Goal: Navigation & Orientation: Find specific page/section

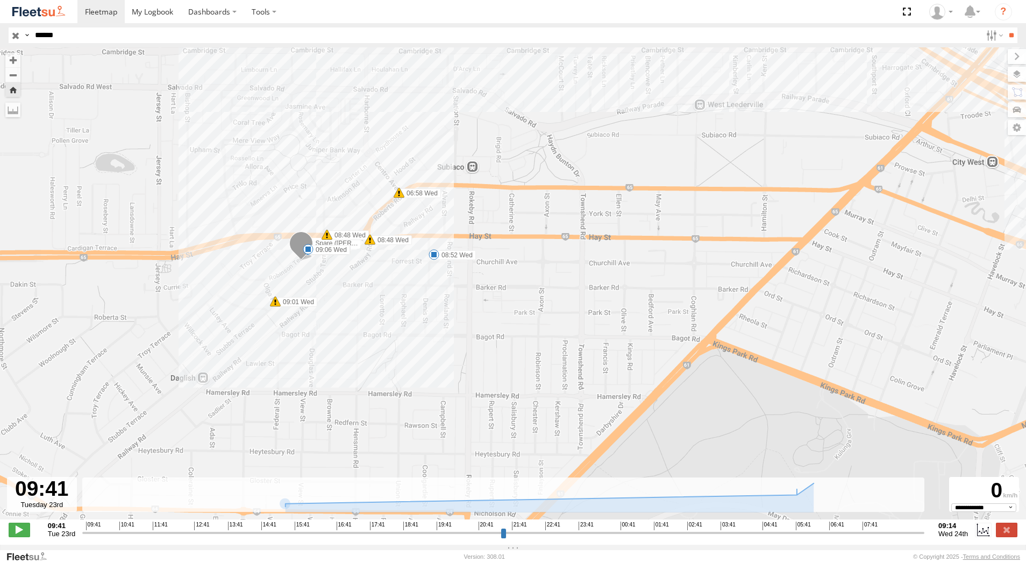
select select "**********"
click at [1013, 533] on label at bounding box center [1007, 529] width 22 height 14
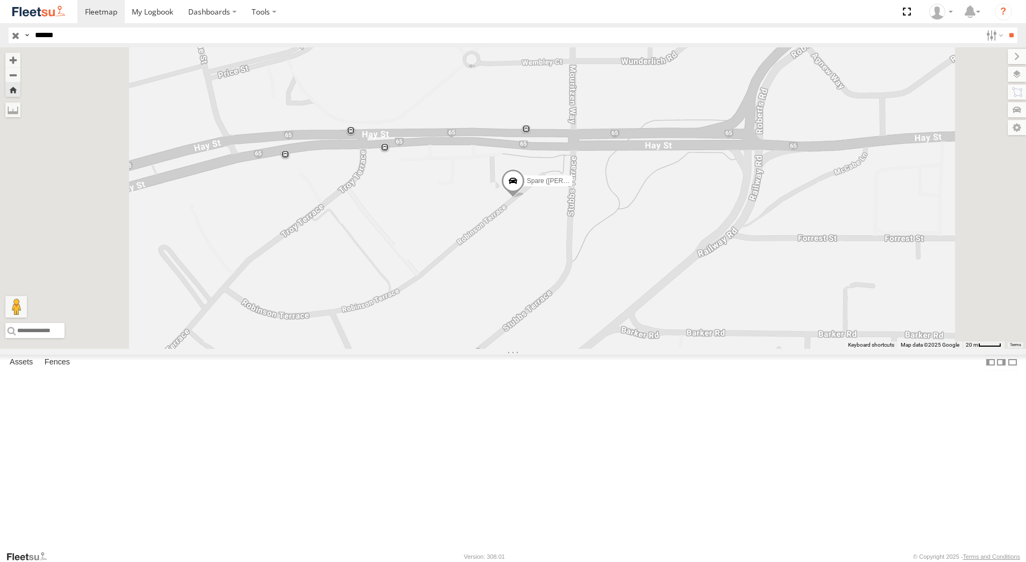
click at [16, 37] on input "button" at bounding box center [16, 35] width 14 height 16
click at [0, 0] on div "[PERSON_NAME] - 1GOI925 -" at bounding box center [0, 0] width 0 height 0
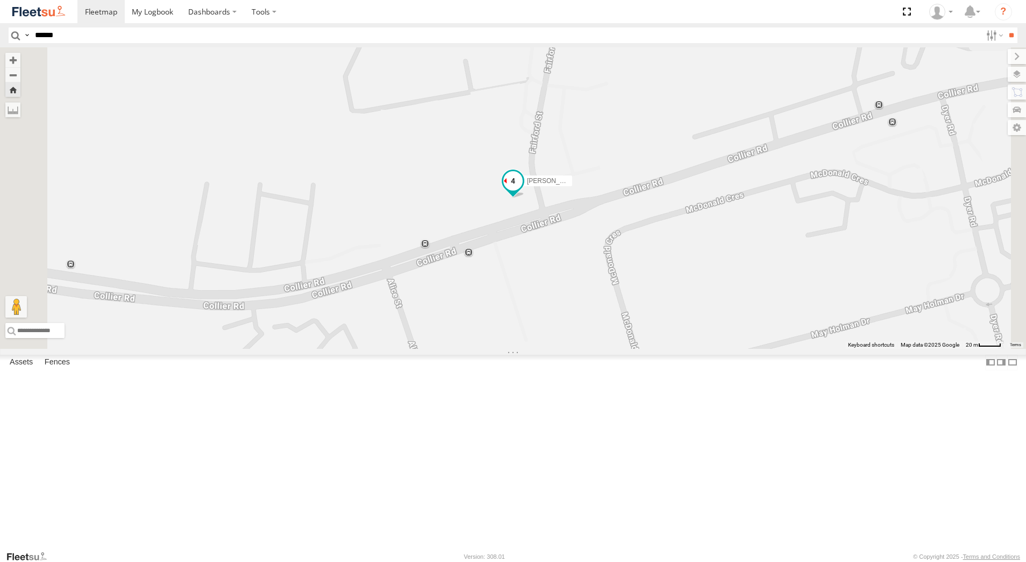
click at [523, 190] on span at bounding box center [512, 180] width 19 height 19
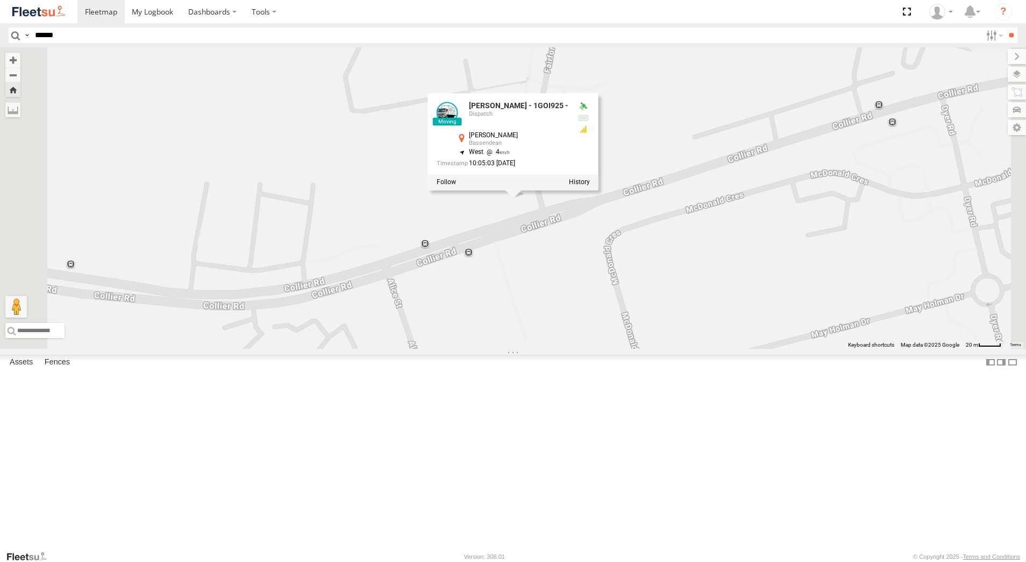
click at [599, 190] on div at bounding box center [513, 182] width 171 height 16
click at [714, 283] on div "[PERSON_NAME] - 1GOI925 - [PERSON_NAME] - 1GOI925 - Dispatch [PERSON_NAME][GEOG…" at bounding box center [513, 197] width 1026 height 301
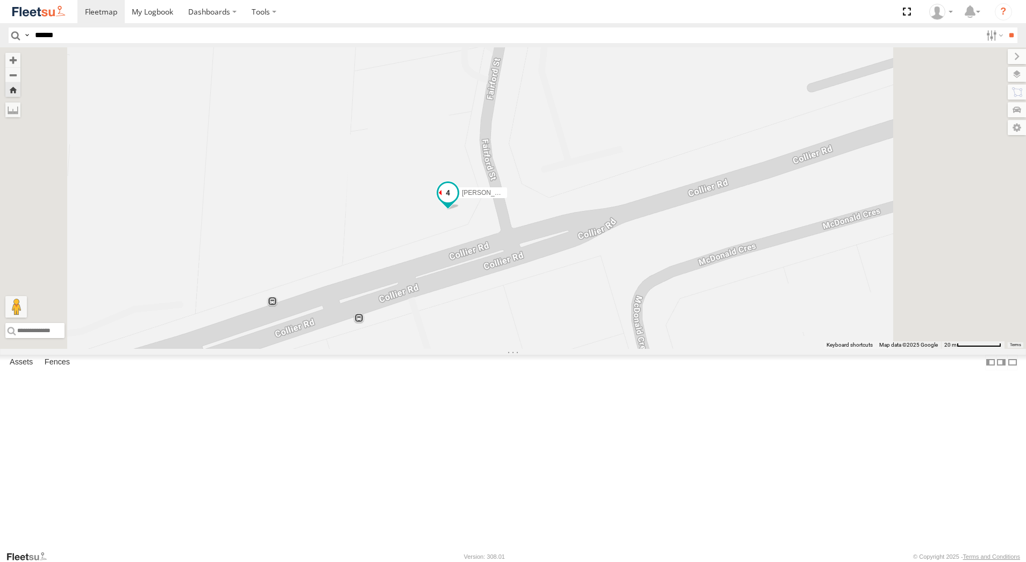
click at [458, 202] on span at bounding box center [447, 192] width 19 height 19
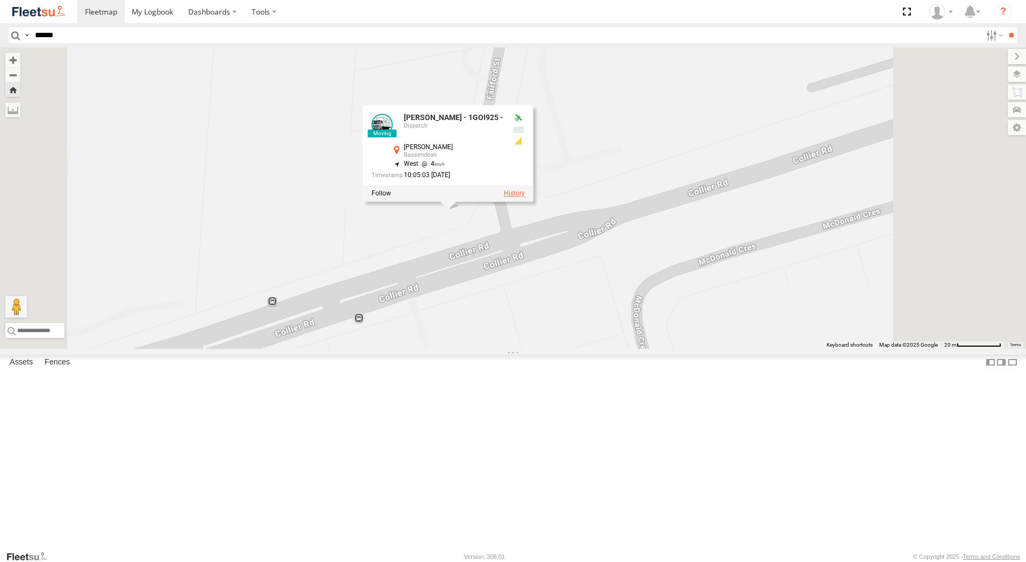
click at [525, 197] on label at bounding box center [514, 194] width 21 height 8
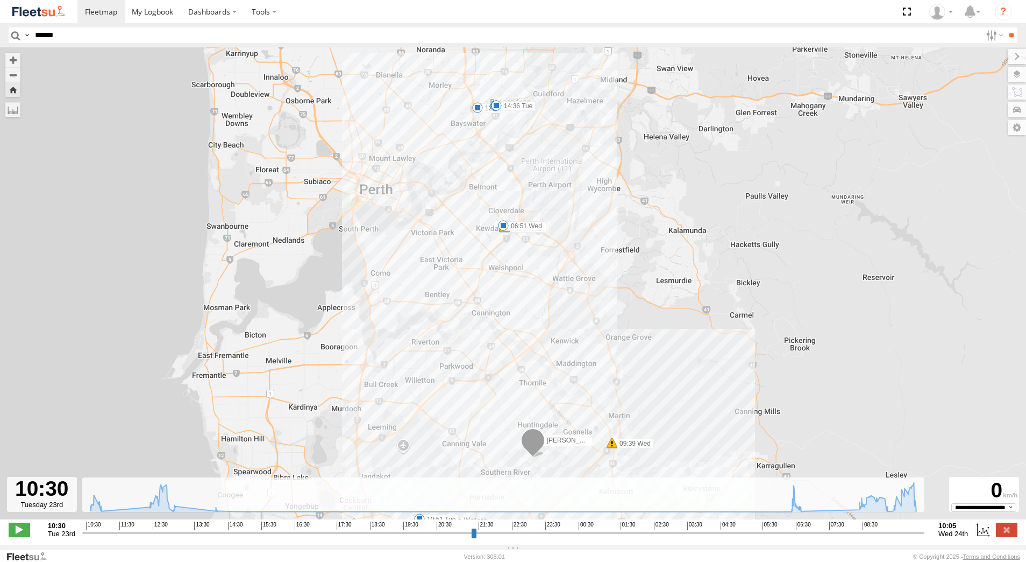
click at [506, 231] on span at bounding box center [503, 225] width 11 height 11
click at [672, 400] on div "[PERSON_NAME] - 1GOI925 - 10:51 Tue 12:50 Tue 12:59 Tue 14:19 Tue 14:36 Tue 06:…" at bounding box center [513, 288] width 1026 height 483
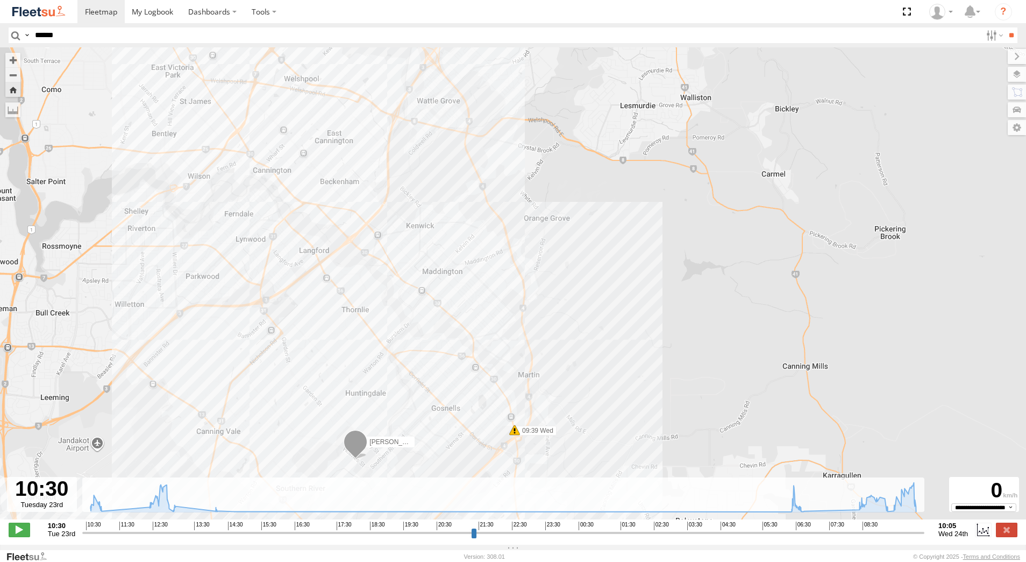
drag, startPoint x: 682, startPoint y: 431, endPoint x: 631, endPoint y: 311, distance: 129.9
click at [632, 313] on div "[PERSON_NAME] - 1GOI925 - 10:51 Tue 12:50 Tue 12:59 Tue 14:19 Tue 14:36 Tue 06:…" at bounding box center [513, 288] width 1026 height 483
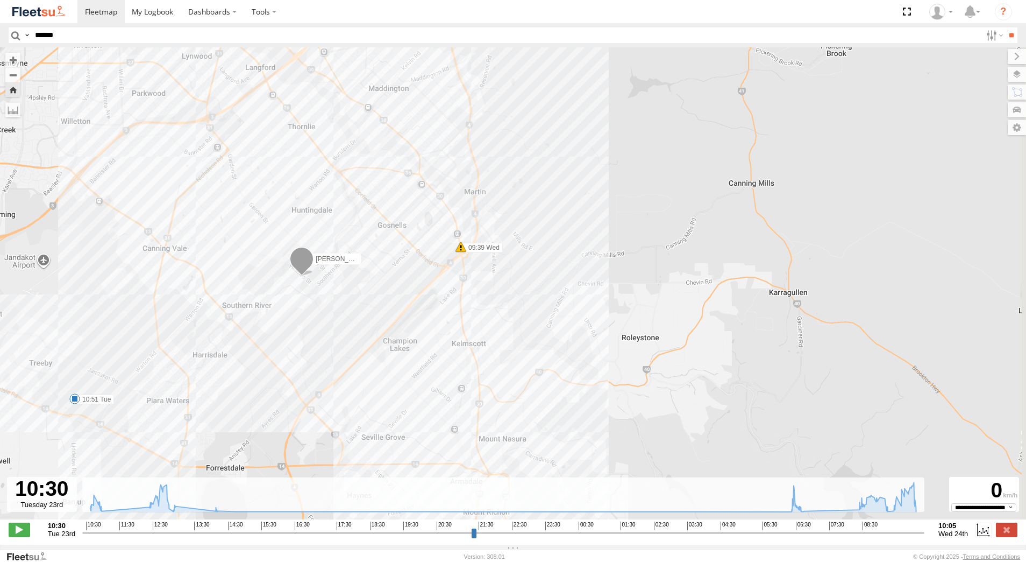
drag, startPoint x: 581, startPoint y: 405, endPoint x: 546, endPoint y: 233, distance: 175.6
click at [546, 236] on div "[PERSON_NAME] - 1GOI925 - 10:51 Tue 12:50 Tue 12:59 Tue 14:19 Tue 14:36 Tue 06:…" at bounding box center [513, 288] width 1026 height 483
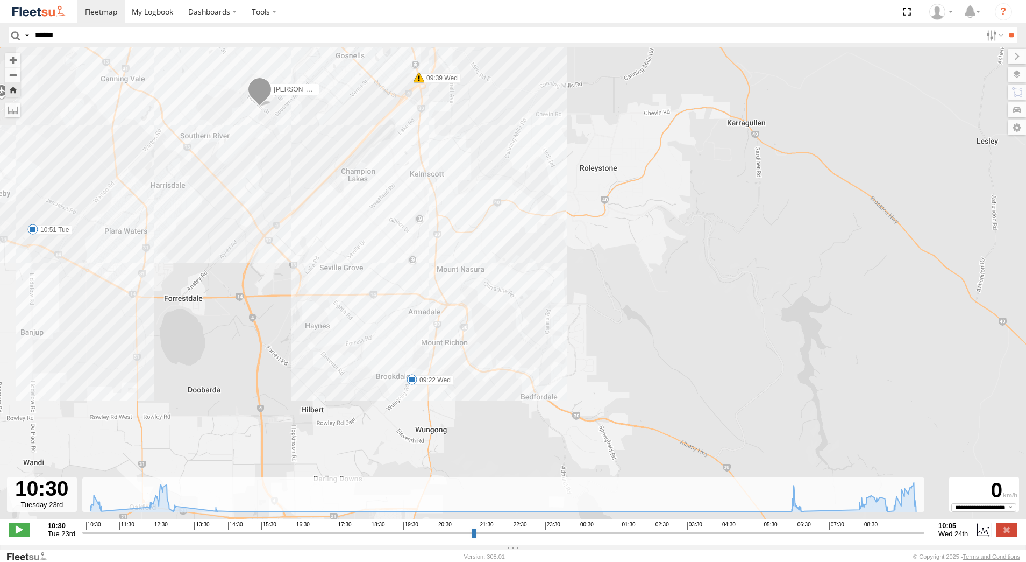
click at [410, 384] on span at bounding box center [412, 379] width 11 height 11
click at [520, 331] on div "[PERSON_NAME] - 1GOI925 - 10:51 Tue 12:50 Tue 12:59 Tue 14:19 Tue 14:36 Tue 06:…" at bounding box center [513, 288] width 1026 height 483
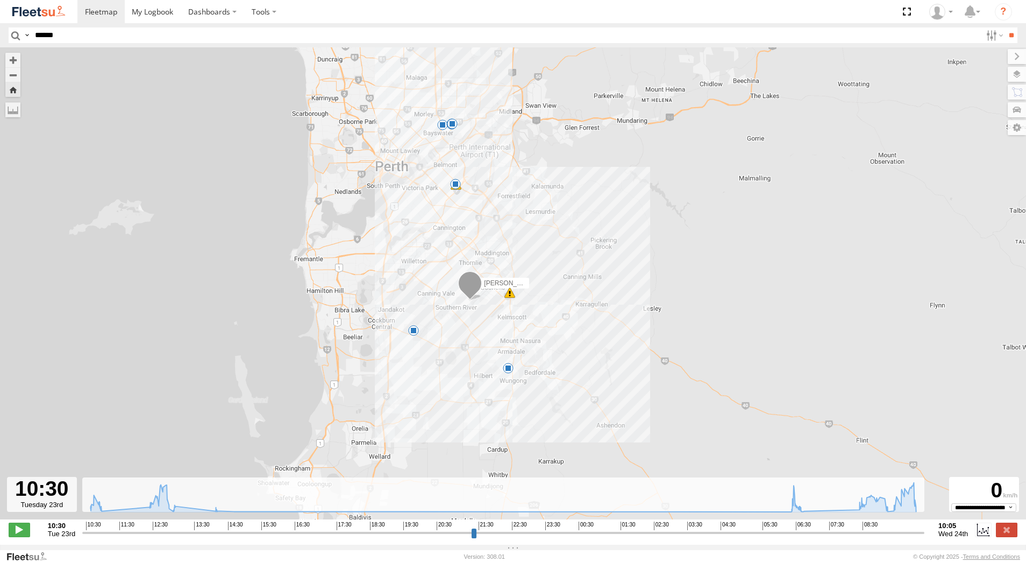
drag, startPoint x: 517, startPoint y: 251, endPoint x: 539, endPoint y: 342, distance: 94.1
click at [535, 327] on div "[PERSON_NAME] - 1GOI925 - 10:51 Tue 12:50 Tue 12:59 Tue 14:19 Tue 14:36 Tue 06:…" at bounding box center [513, 288] width 1026 height 483
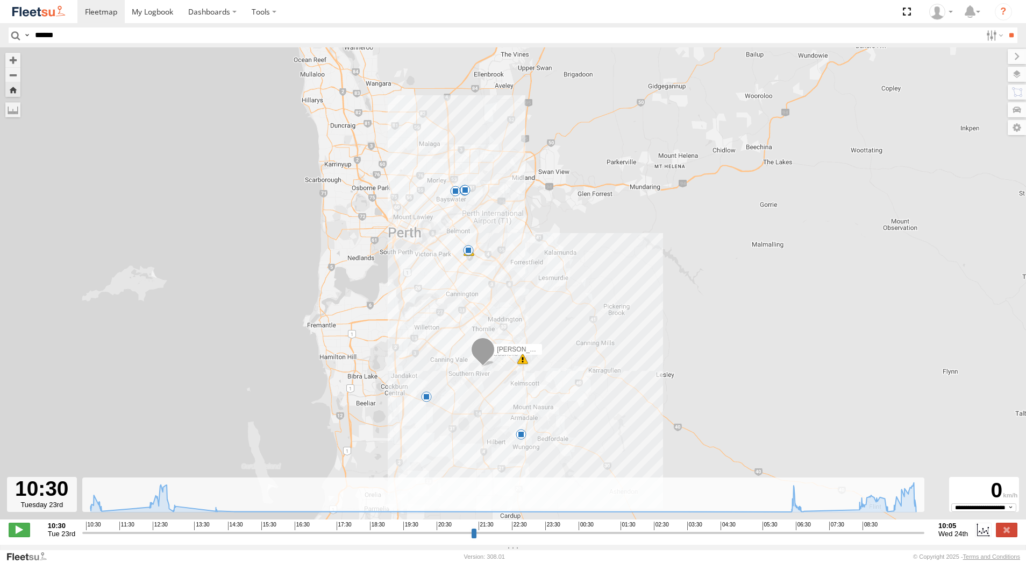
drag, startPoint x: 545, startPoint y: 254, endPoint x: 558, endPoint y: 320, distance: 66.4
click at [553, 307] on div "[PERSON_NAME] - 1GOI925 - 10:51 Tue 12:50 Tue 12:59 Tue 14:19 Tue 14:36 Tue 06:…" at bounding box center [513, 288] width 1026 height 483
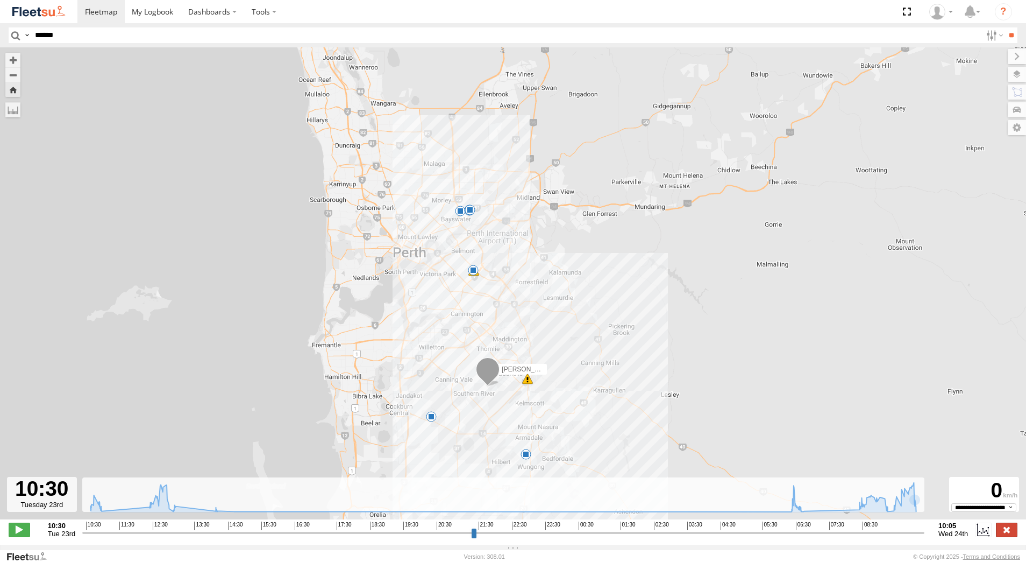
click at [1012, 533] on label at bounding box center [1007, 529] width 22 height 14
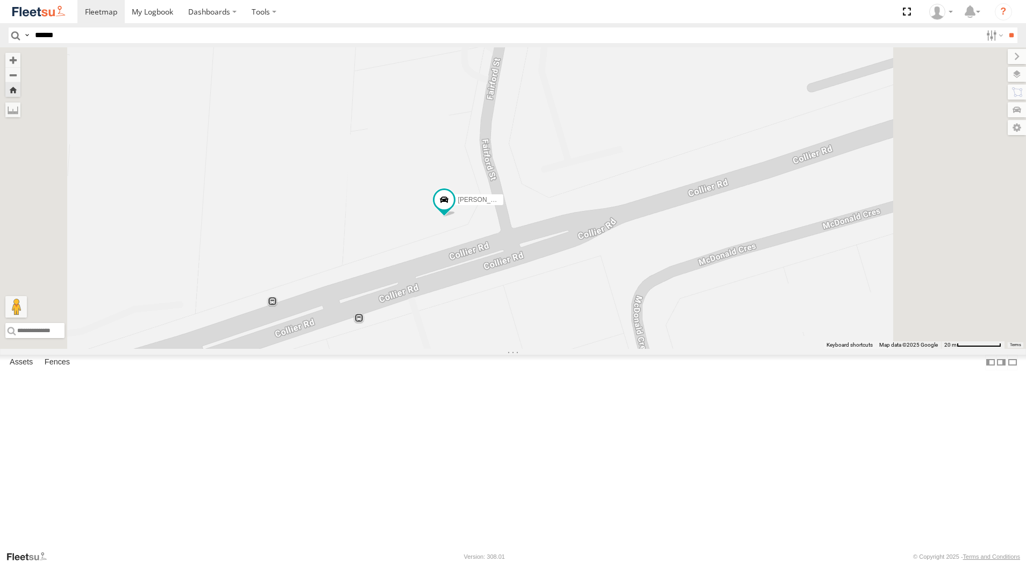
click at [0, 0] on div "[PERSON_NAME] - 1IJS864" at bounding box center [0, 0] width 0 height 0
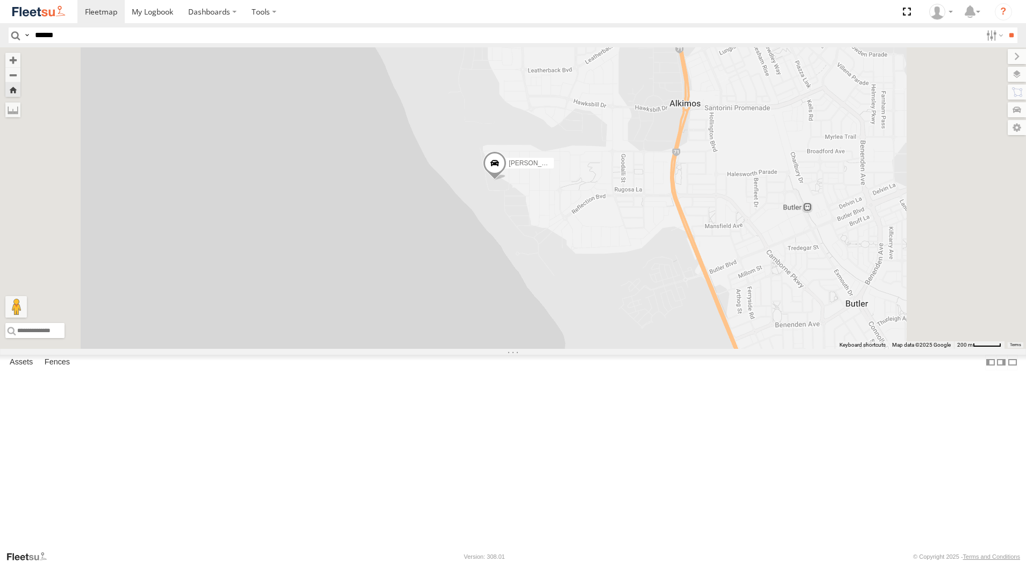
click at [507, 181] on span at bounding box center [495, 166] width 24 height 29
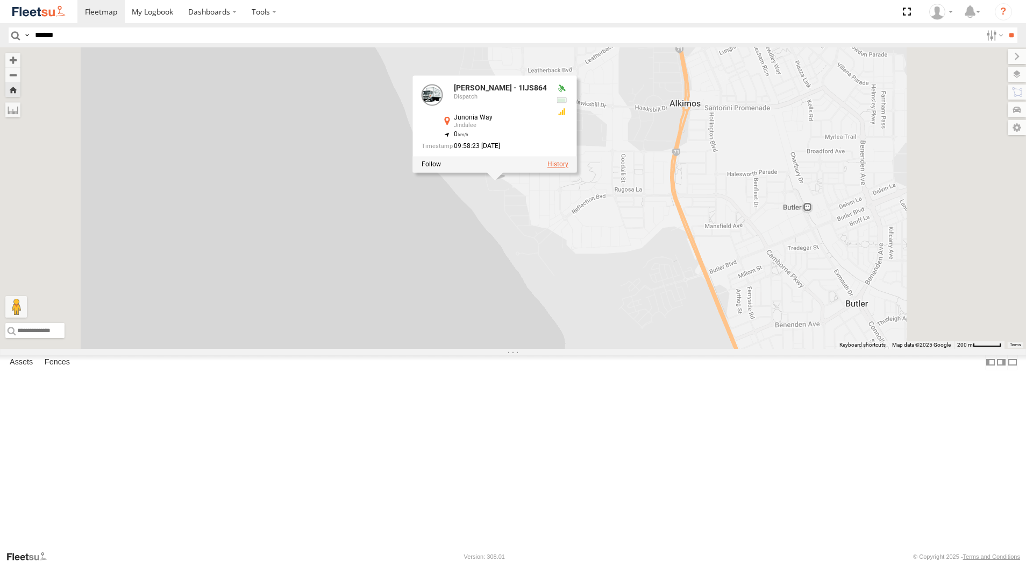
click at [569, 168] on label at bounding box center [558, 165] width 21 height 8
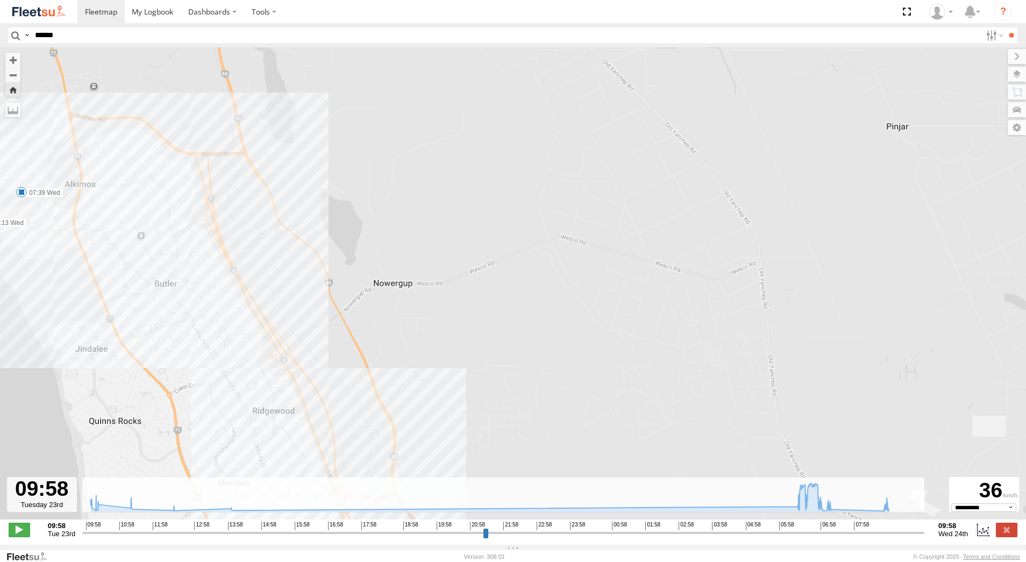
drag, startPoint x: 225, startPoint y: 198, endPoint x: 435, endPoint y: 202, distance: 209.8
click at [432, 202] on div "[PERSON_NAME] - 1IJS864 07:39 Wed 09:13 Wed" at bounding box center [513, 288] width 1026 height 483
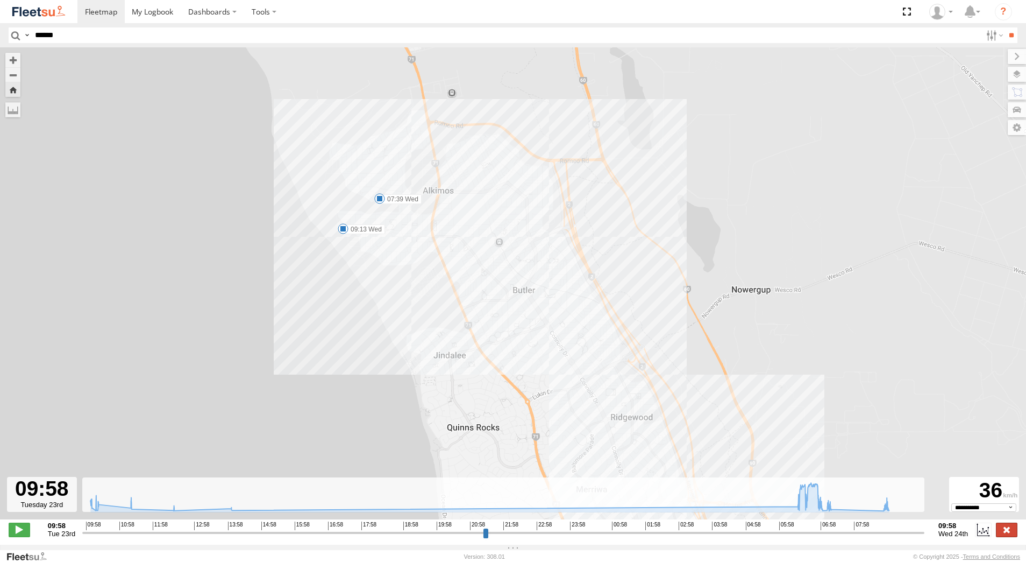
click at [1003, 531] on label at bounding box center [1007, 529] width 22 height 14
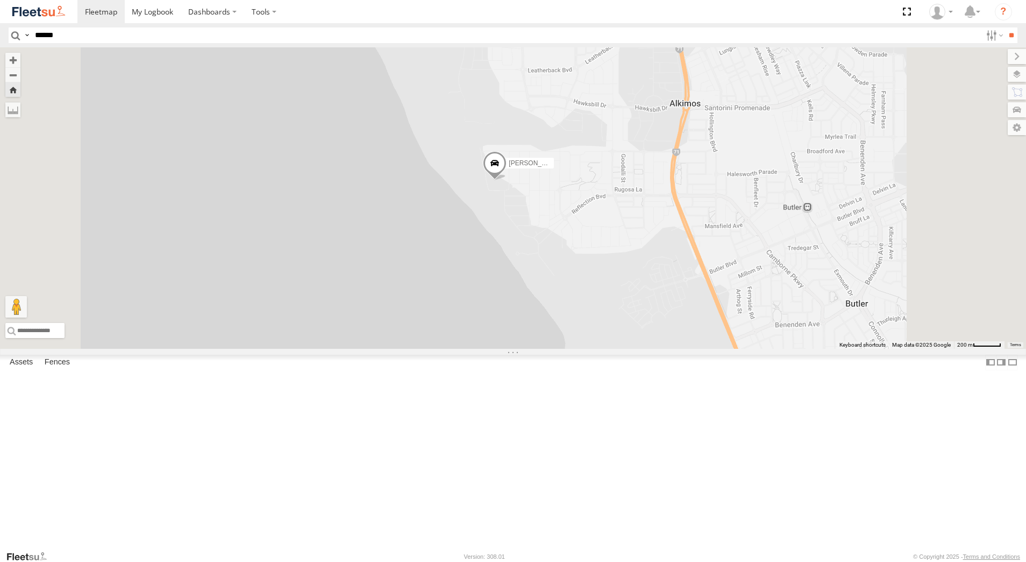
scroll to position [161, 0]
click at [0, 0] on div "[PERSON_NAME] - 1GOI926 - 0475 377 301 Dispatch" at bounding box center [0, 0] width 0 height 0
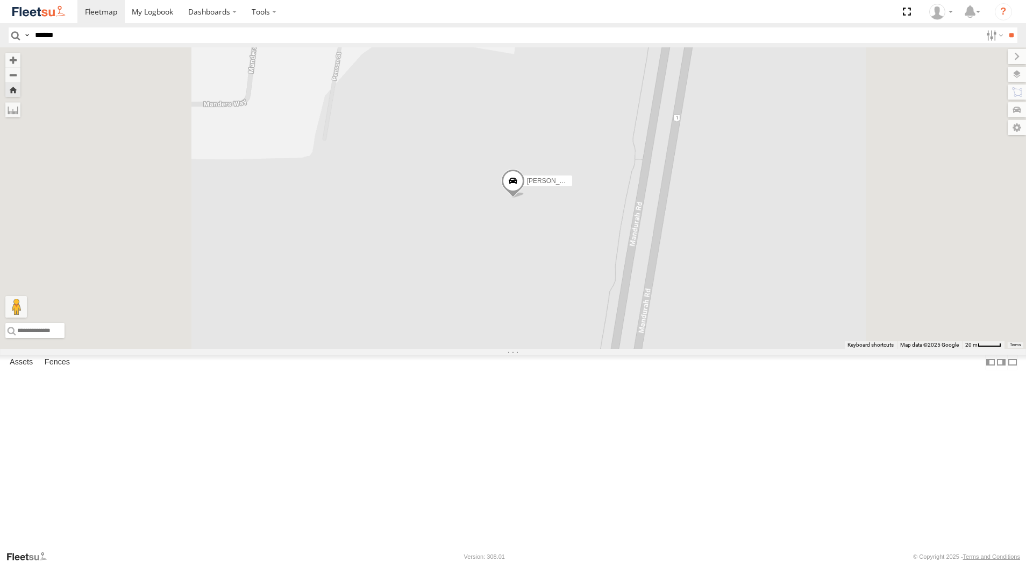
click at [525, 198] on span at bounding box center [513, 183] width 24 height 29
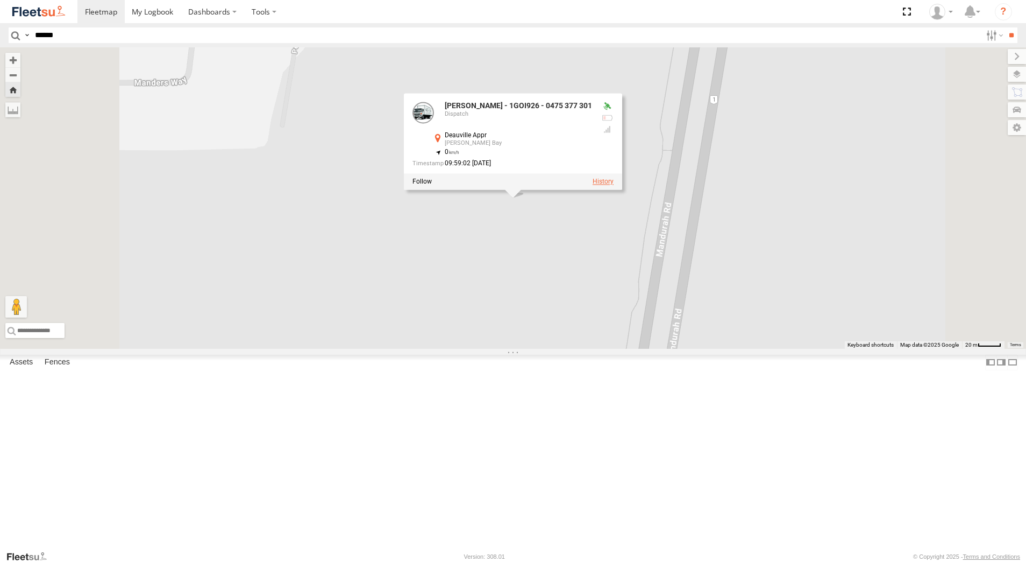
click at [614, 186] on label at bounding box center [603, 182] width 21 height 8
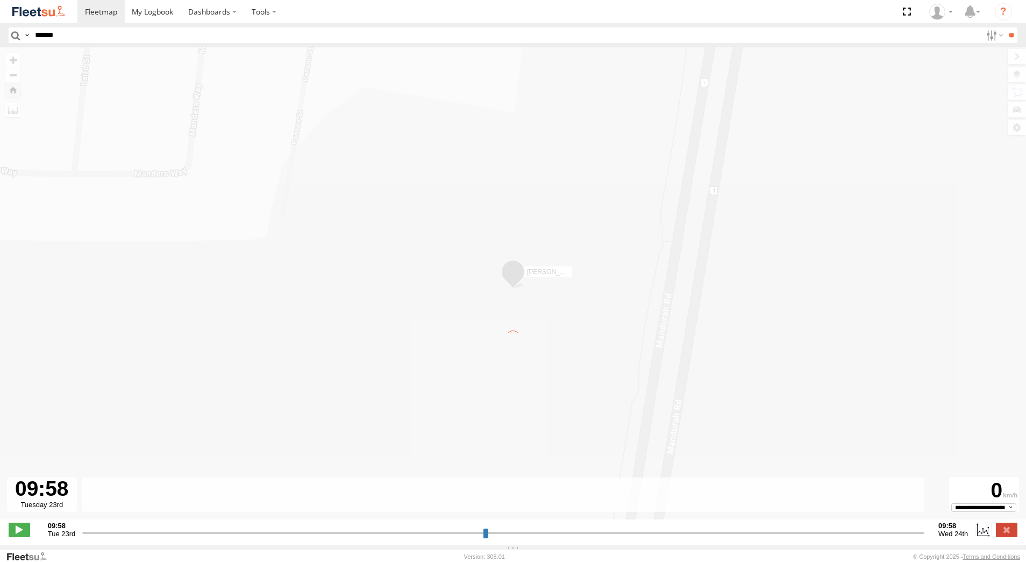
type input "**********"
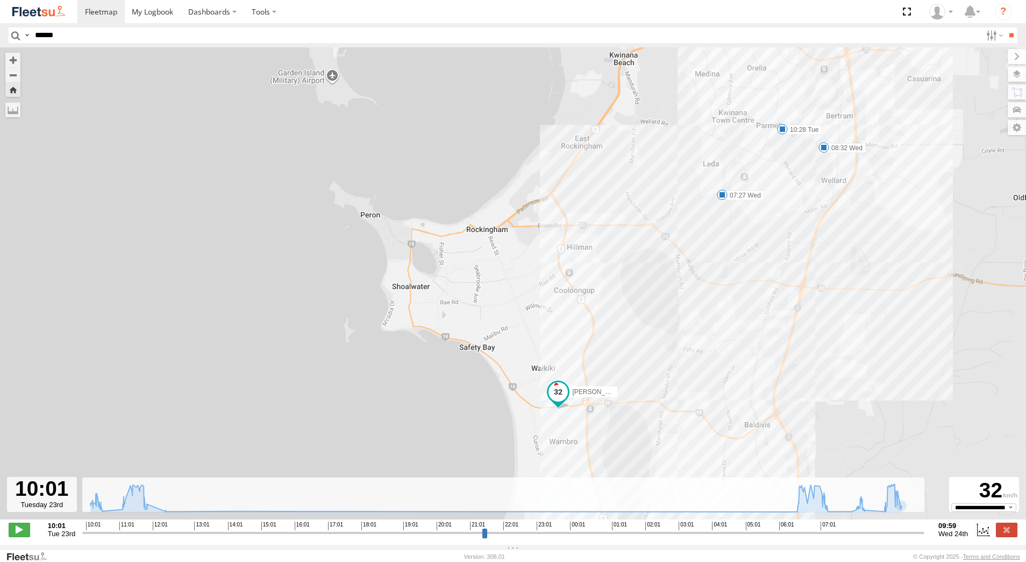
drag, startPoint x: 673, startPoint y: 240, endPoint x: 629, endPoint y: 358, distance: 125.1
click at [640, 349] on div "[PERSON_NAME] - 1GOI926 - 0475 377 301 10:28 Tue 11:43 Tue 12:16 Tue 07:27 Wed …" at bounding box center [513, 288] width 1026 height 483
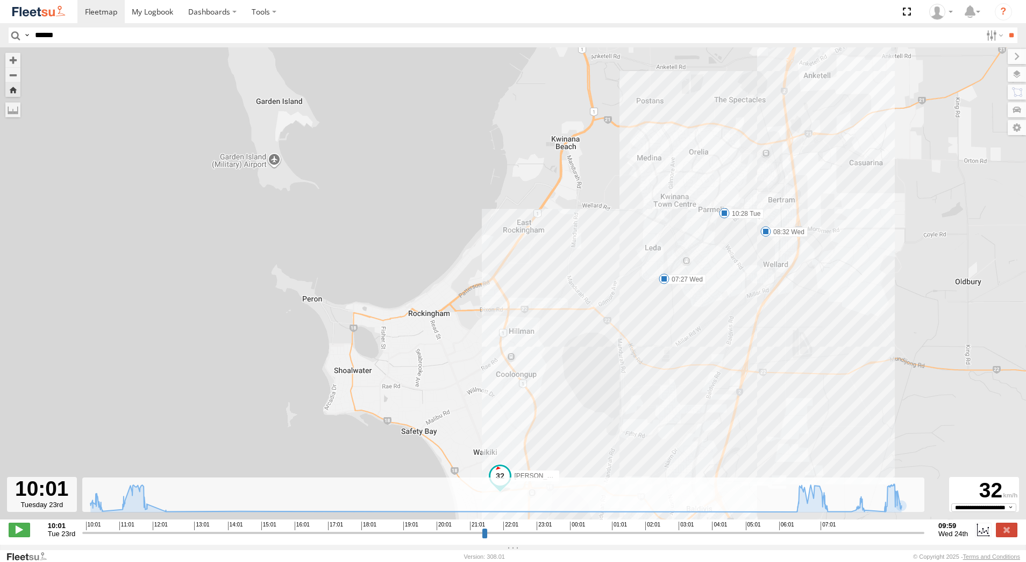
click at [663, 280] on span at bounding box center [664, 278] width 11 height 11
click at [743, 297] on div "[PERSON_NAME] - 1GOI926 - 0475 377 301 10:28 Tue 11:43 Tue 12:16 Tue 07:27 Wed …" at bounding box center [513, 288] width 1026 height 483
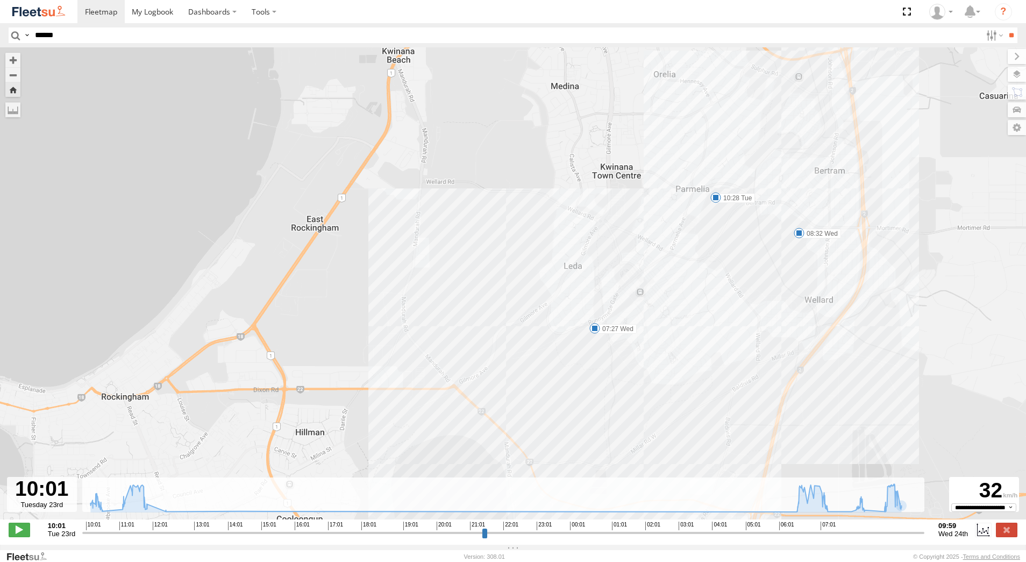
click at [800, 238] on span at bounding box center [799, 233] width 11 height 11
click at [1002, 536] on label at bounding box center [1007, 529] width 22 height 14
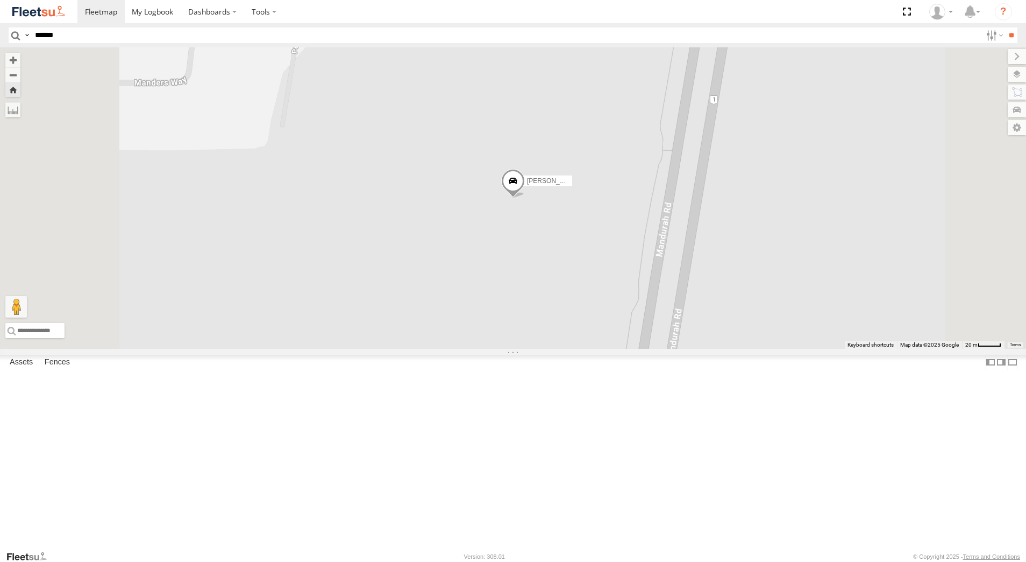
scroll to position [0, 0]
click at [0, 0] on div "Dispatch" at bounding box center [0, 0] width 0 height 0
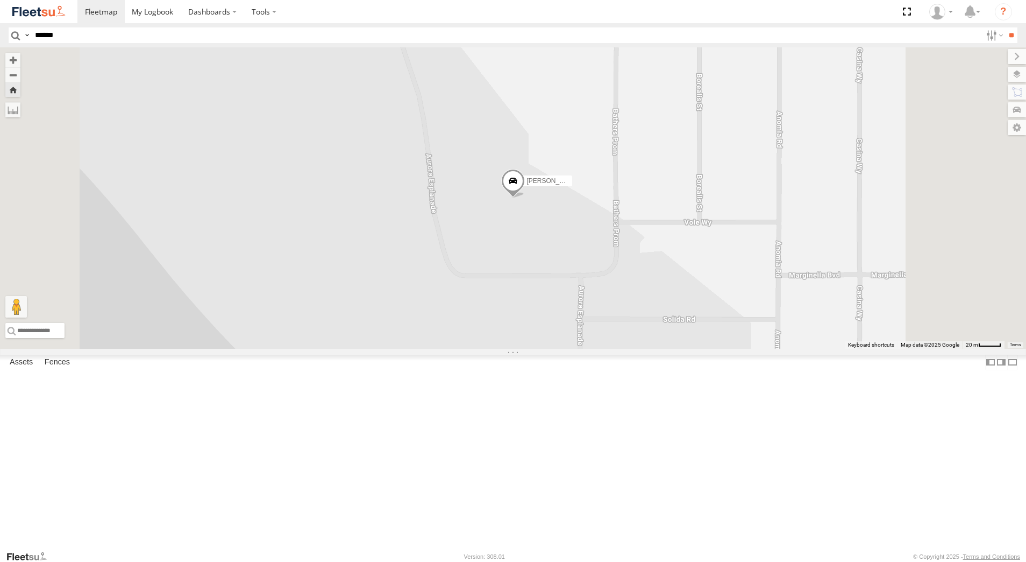
click at [0, 0] on div "[PERSON_NAME] - 1GOI926 - 0475 377 301 Dispatch Deauville Appr [PERSON_NAME][GE…" at bounding box center [0, 0] width 0 height 0
click at [0, 0] on div "[PERSON_NAME] - 1GOI926 - 0475 377 301" at bounding box center [0, 0] width 0 height 0
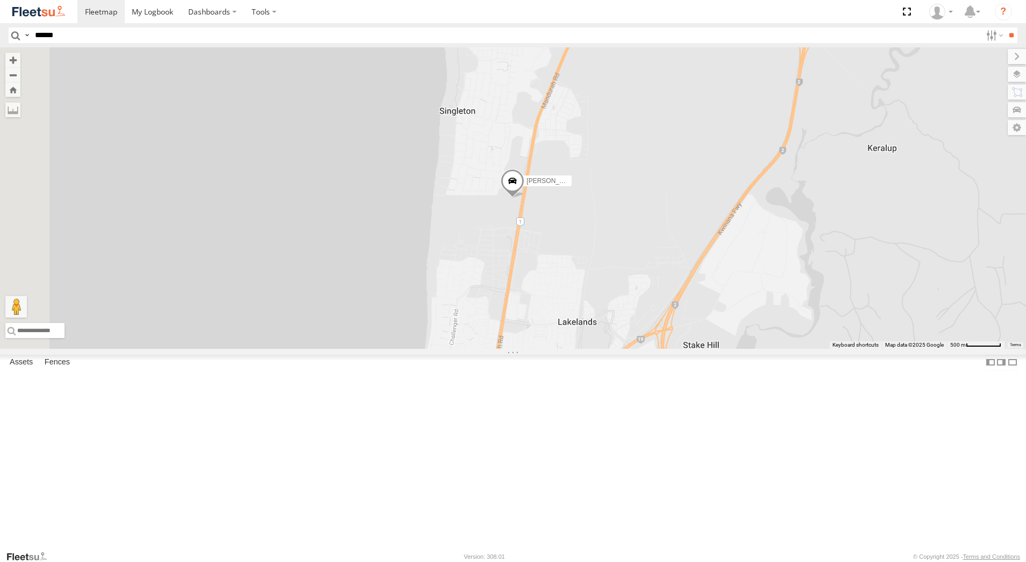
scroll to position [108, 0]
click at [0, 0] on div "Dispatch" at bounding box center [0, 0] width 0 height 0
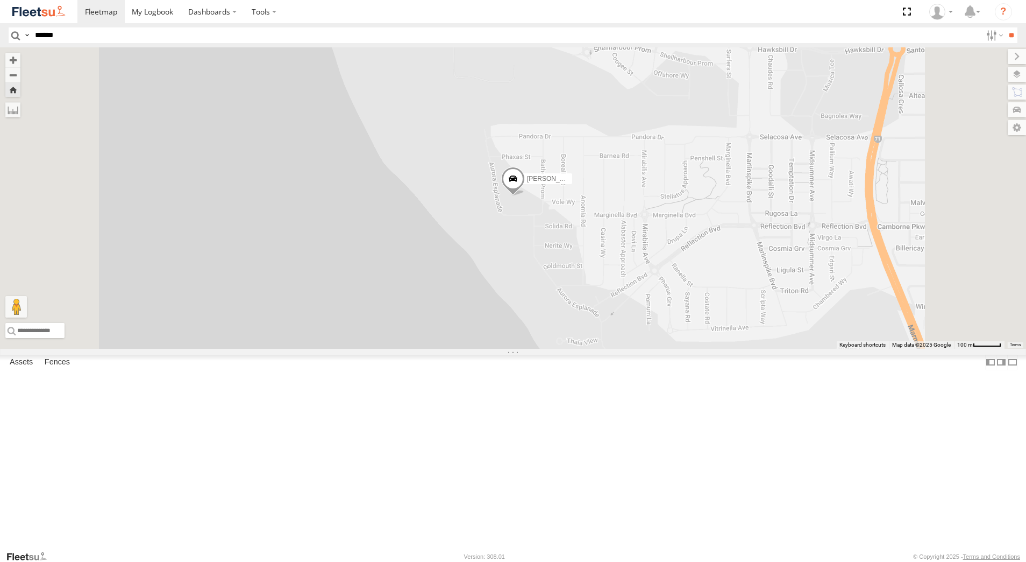
scroll to position [0, 0]
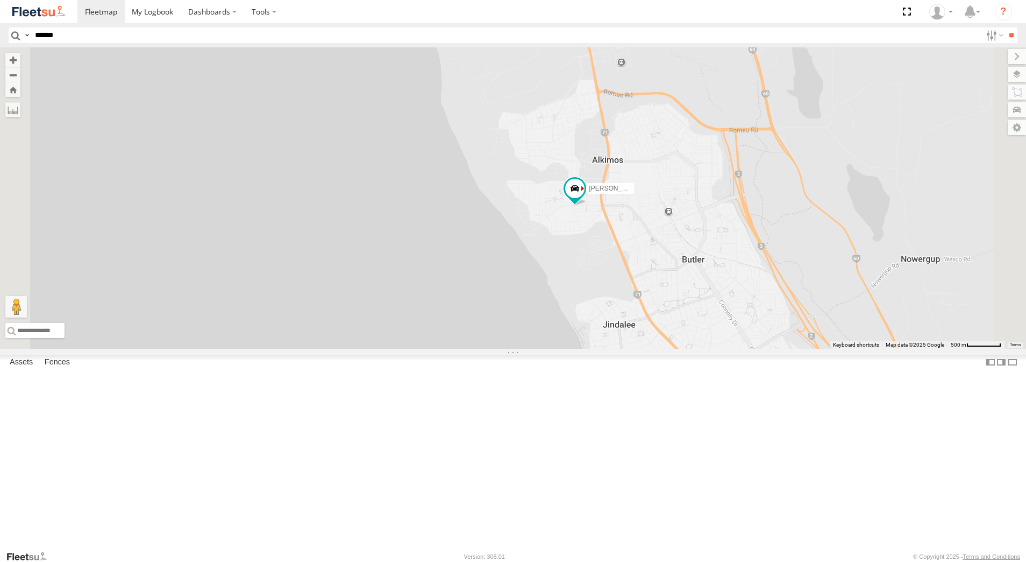
click at [0, 0] on div "Dispatch" at bounding box center [0, 0] width 0 height 0
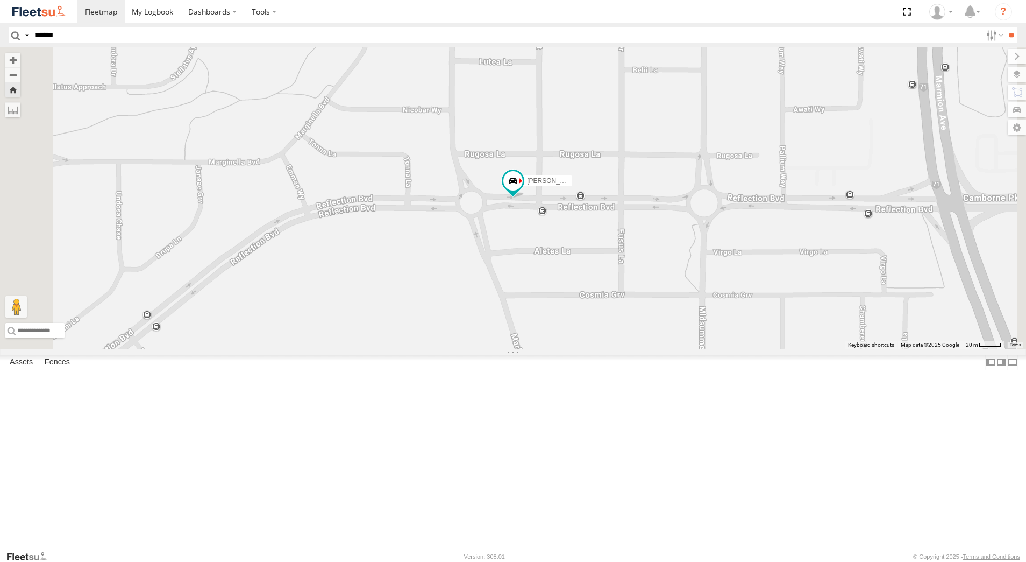
click at [0, 0] on div "[PERSON_NAME] - 1GOI926 - 0475 377 301" at bounding box center [0, 0] width 0 height 0
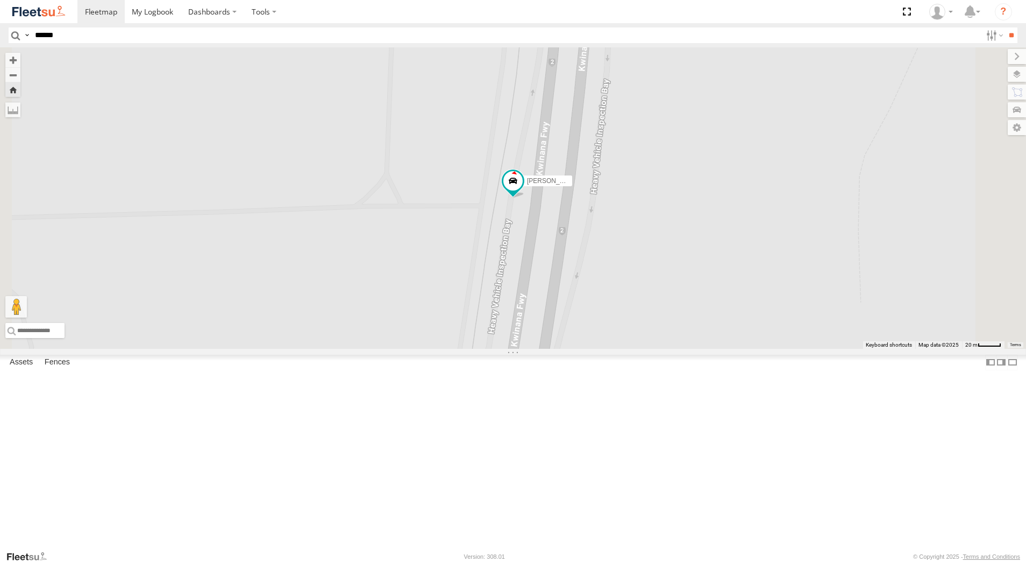
click at [0, 0] on div "[PERSON_NAME] - 1IJS864" at bounding box center [0, 0] width 0 height 0
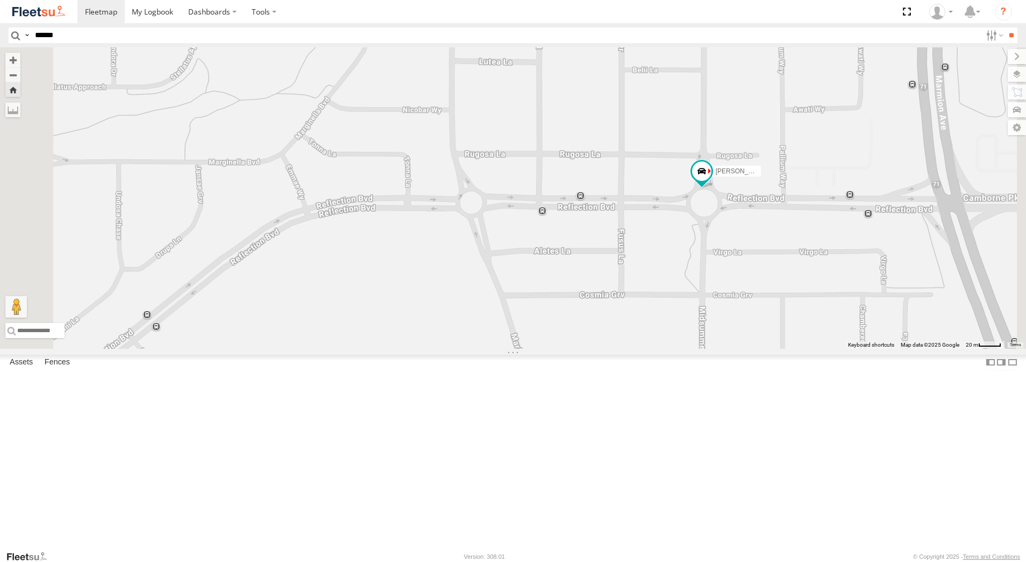
click at [0, 0] on div "[PERSON_NAME] - 1EVQ862 Dispatch" at bounding box center [0, 0] width 0 height 0
